Goal: Task Accomplishment & Management: Use online tool/utility

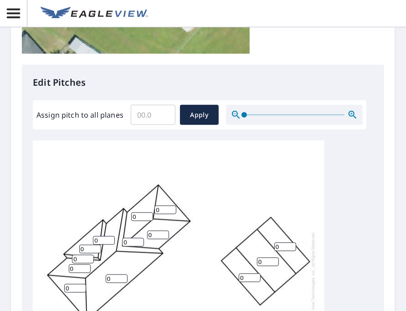
click at [150, 114] on input "Assign pitch to all planes" at bounding box center [153, 114] width 45 height 25
type input "4"
click at [176, 76] on div "Edit Pitches Assign pitch to all planes 4 ​ Apply 0 0 0 0 0 0 0 0 0 0 0 0 0 0 0…" at bounding box center [203, 251] width 362 height 372
click at [224, 75] on div "Edit Pitches Assign pitch to all planes 4 ​ Apply 0 0 0 0 0 0 0 0 0 0 0 0 0 0 0…" at bounding box center [203, 251] width 362 height 372
click at [200, 109] on span "Apply" at bounding box center [199, 114] width 24 height 11
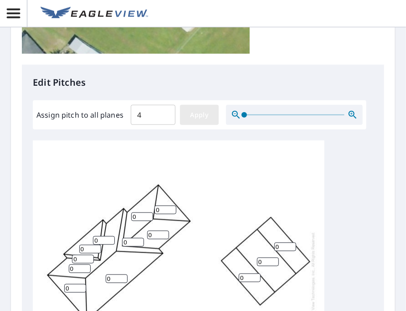
type input "4"
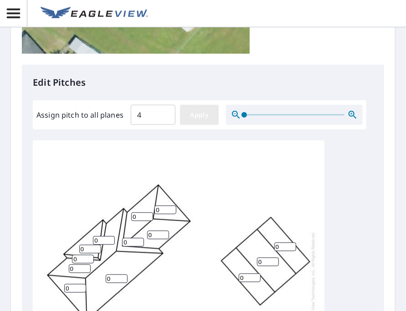
type input "4"
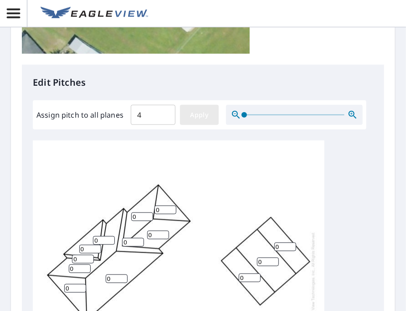
type input "4"
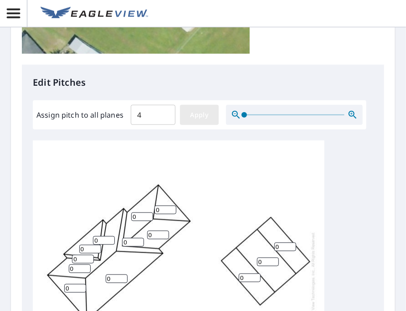
type input "4"
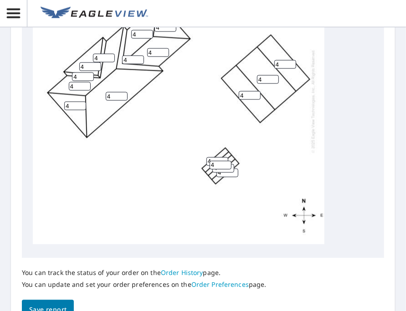
scroll to position [562, 0]
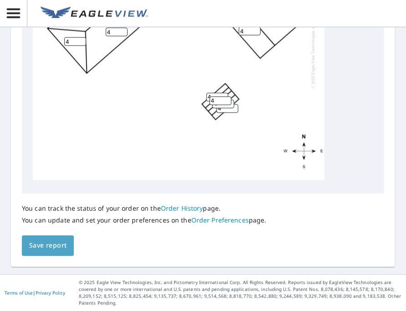
drag, startPoint x: 52, startPoint y: 246, endPoint x: 53, endPoint y: 240, distance: 5.5
click at [52, 246] on span "Save report" at bounding box center [47, 245] width 37 height 11
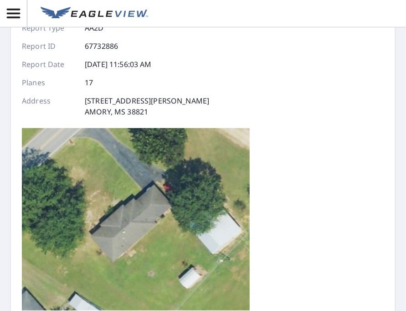
scroll to position [0, 0]
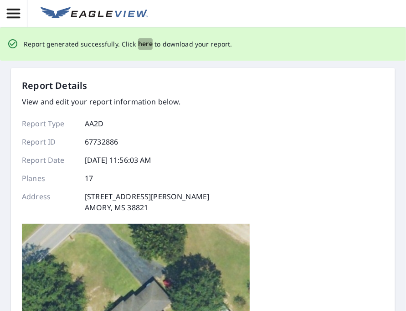
click at [139, 44] on span "here" at bounding box center [145, 43] width 15 height 11
click at [138, 43] on span "here" at bounding box center [145, 43] width 15 height 11
